Goal: Task Accomplishment & Management: Complete application form

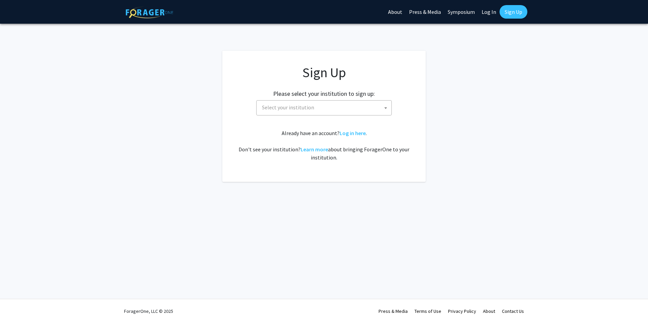
click at [286, 107] on span "Select your institution" at bounding box center [288, 107] width 52 height 7
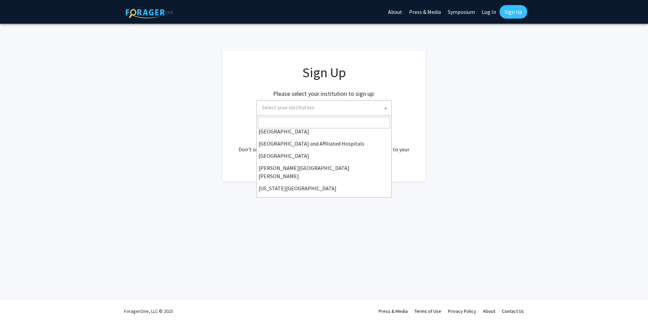
scroll to position [102, 0]
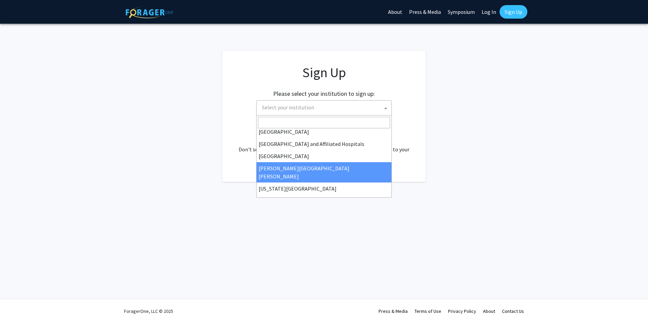
select select "1"
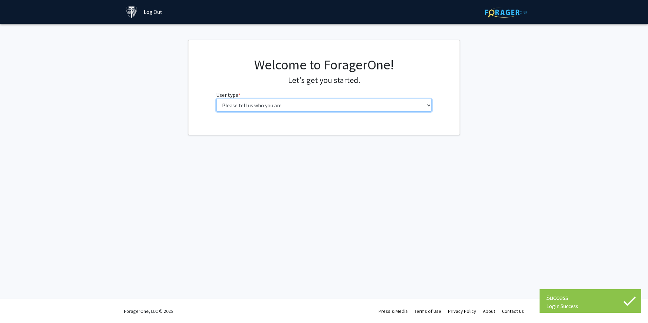
click at [291, 99] on select "Please tell us who you are Undergraduate Student Master's Student Doctoral Cand…" at bounding box center [324, 105] width 216 height 13
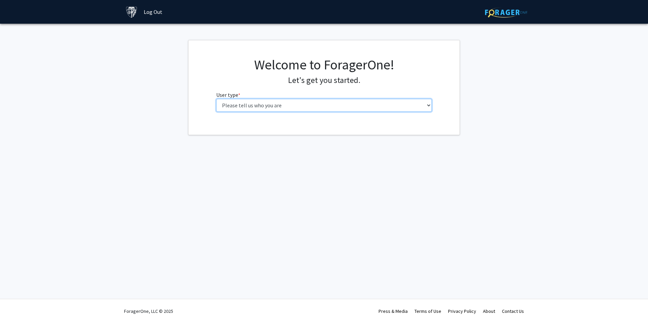
select select "4: postDoc"
click at [216, 99] on select "Please tell us who you are Undergraduate Student Master's Student Doctoral Cand…" at bounding box center [324, 105] width 216 height 13
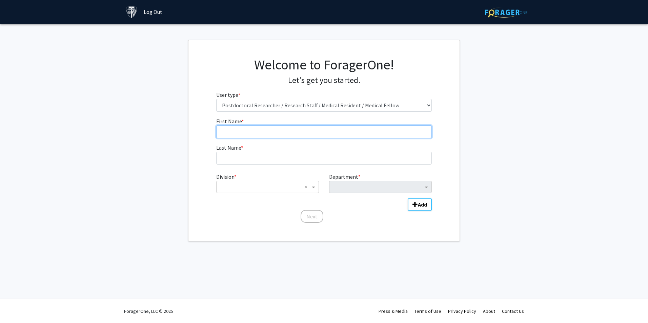
click at [246, 132] on input "First Name * required" at bounding box center [324, 131] width 216 height 13
type input "Raziyeh"
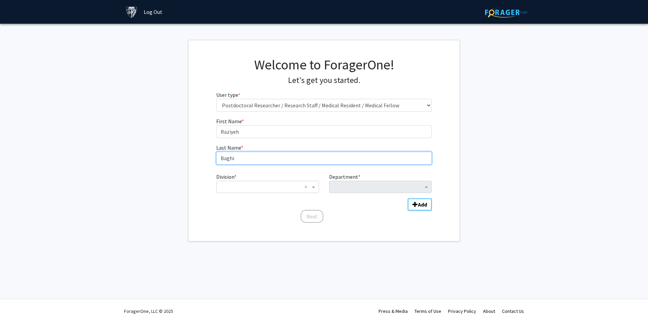
type input "Baghi"
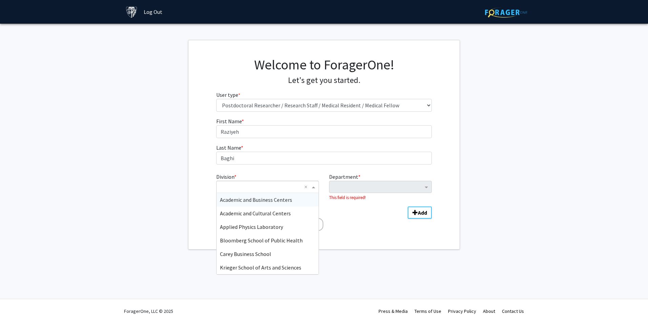
click at [314, 185] on span "Division" at bounding box center [314, 187] width 8 height 8
click at [257, 213] on span "School of Medicine" at bounding box center [241, 213] width 43 height 7
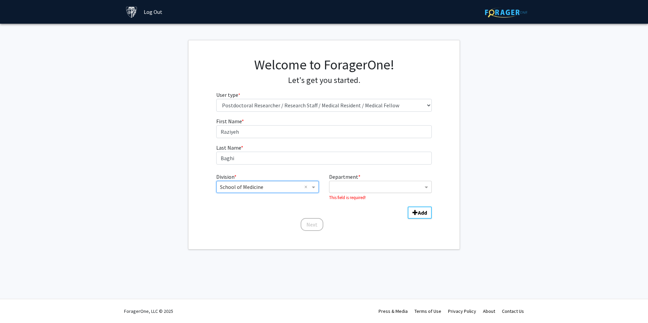
click at [393, 188] on input "Department" at bounding box center [378, 187] width 90 height 8
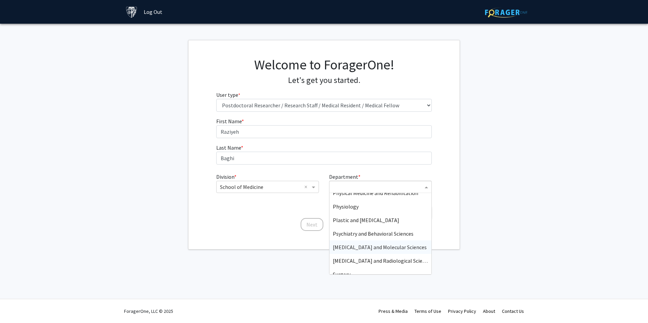
scroll to position [271, 0]
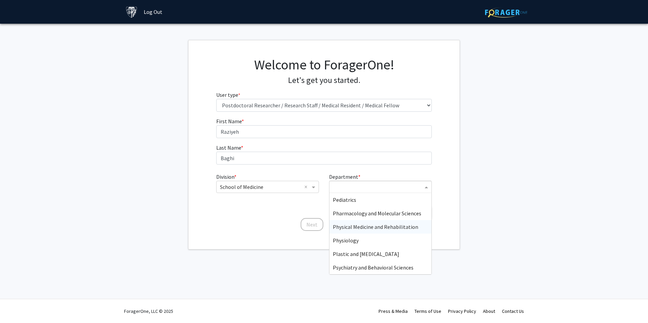
click at [370, 225] on span "Physical Medicine and Rehabilitation" at bounding box center [375, 227] width 85 height 7
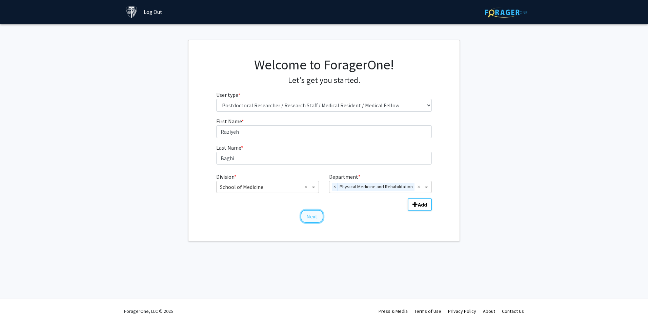
click at [319, 223] on button "Next" at bounding box center [312, 216] width 23 height 13
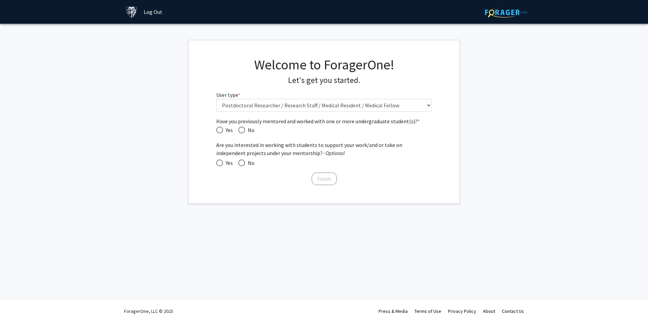
click at [223, 128] on span "Yes" at bounding box center [228, 130] width 10 height 8
click at [223, 128] on input "Yes" at bounding box center [219, 130] width 7 height 7
radio input "true"
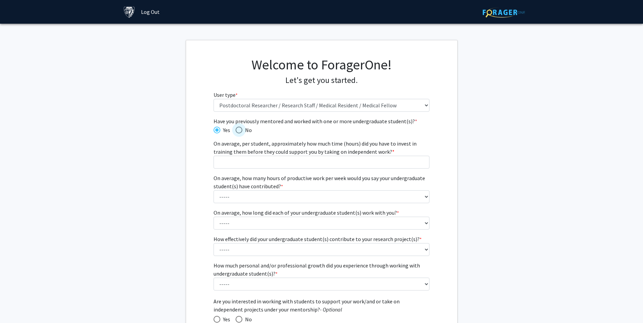
click at [238, 127] on span "Have you previously mentored and worked with one or more undergraduate student(…" at bounding box center [239, 130] width 7 height 7
click at [238, 127] on input "No" at bounding box center [239, 130] width 7 height 7
radio input "true"
